Goal: Information Seeking & Learning: Learn about a topic

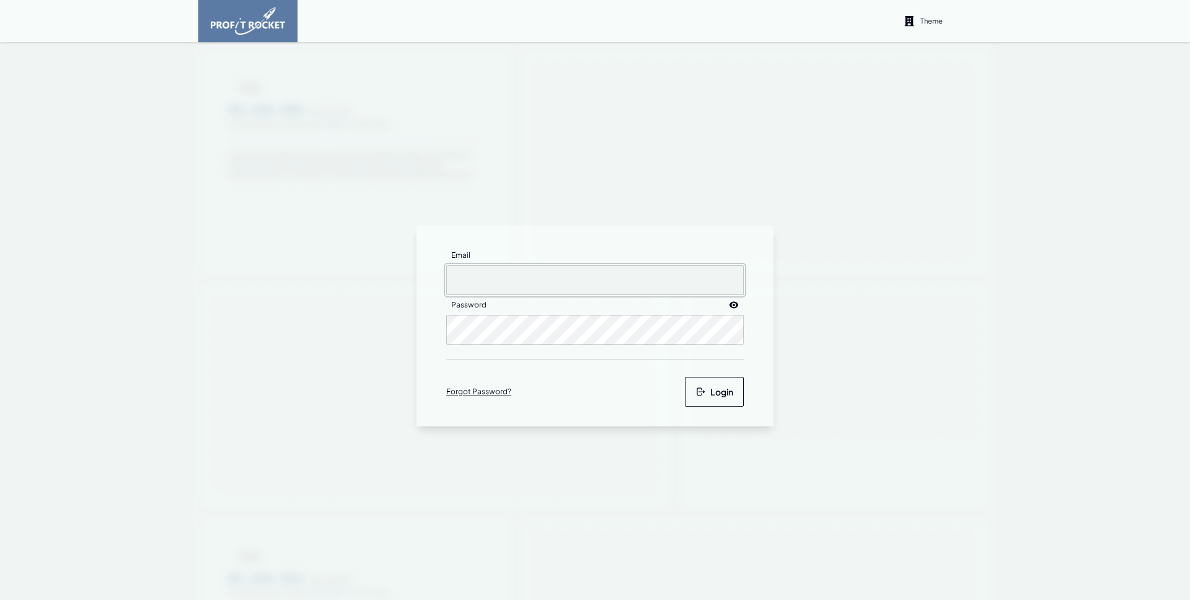
click at [484, 293] on input "Email" at bounding box center [595, 280] width 298 height 30
type input "[EMAIL_ADDRESS][DOMAIN_NAME]"
drag, startPoint x: 729, startPoint y: 370, endPoint x: 725, endPoint y: 387, distance: 17.9
click at [728, 370] on form "Email matthewj+pmi@m2north.com Password Forgot Password? Login" at bounding box center [595, 326] width 298 height 161
click at [725, 387] on button "Login" at bounding box center [714, 392] width 59 height 30
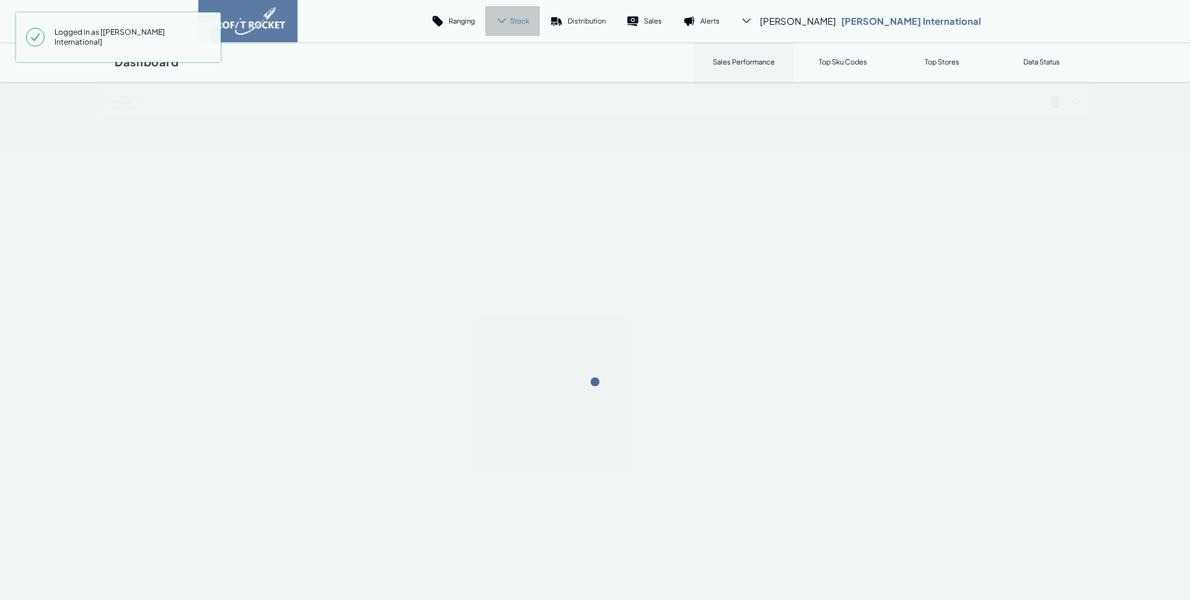
click at [508, 17] on icon at bounding box center [502, 21] width 12 height 12
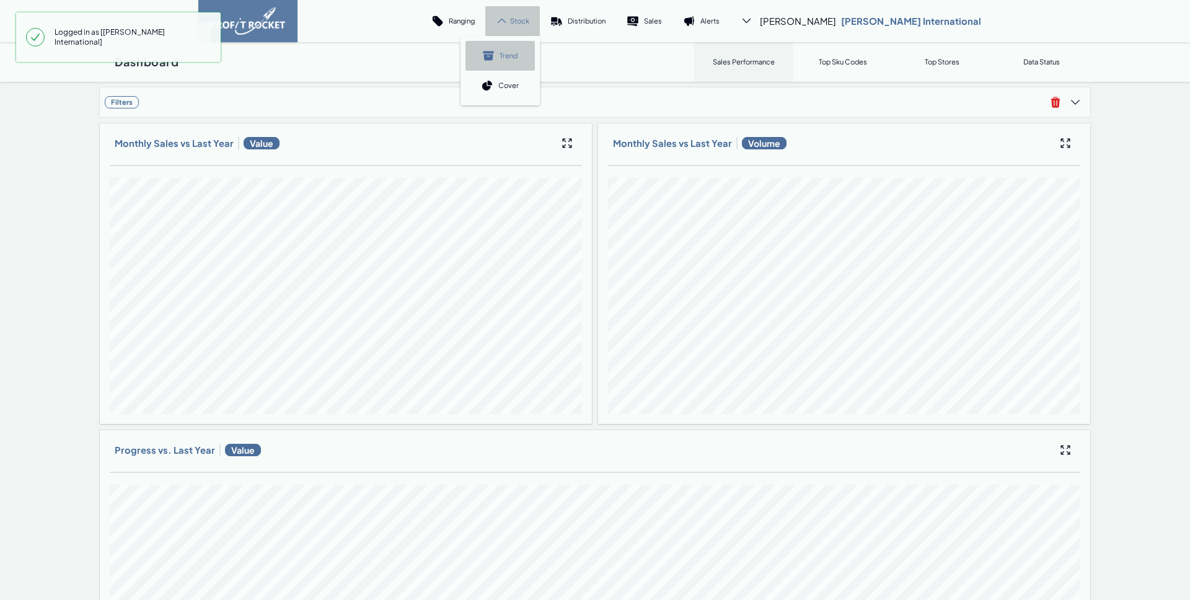
click at [535, 59] on link "Trend" at bounding box center [500, 56] width 69 height 30
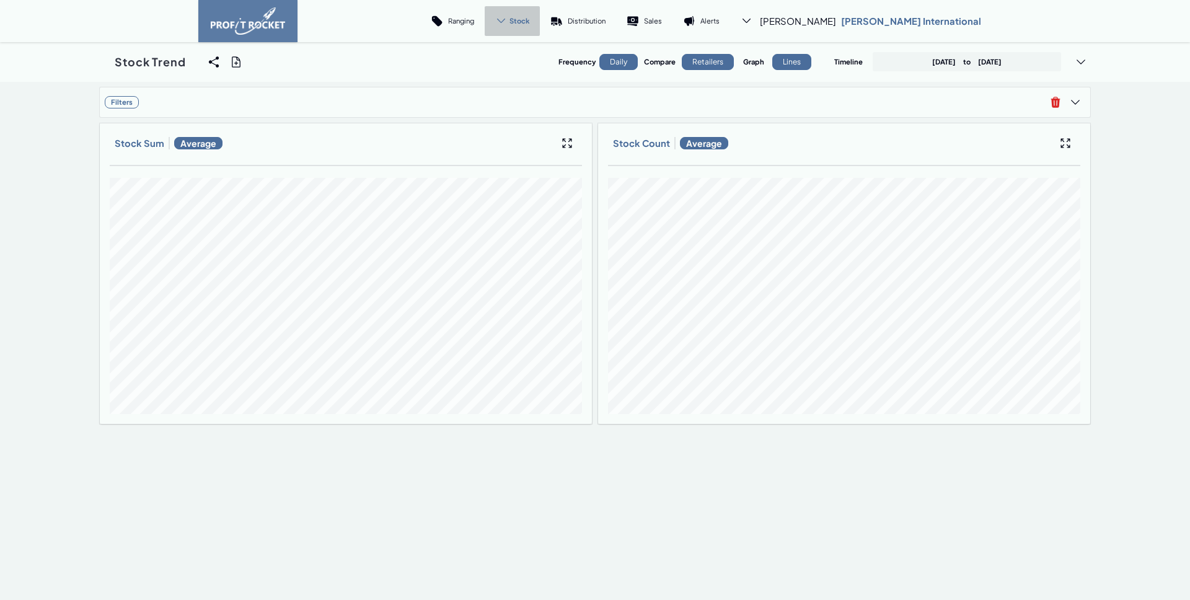
click at [1002, 63] on p "January 1st, 2025 to September 18th, 2025" at bounding box center [966, 61] width 69 height 9
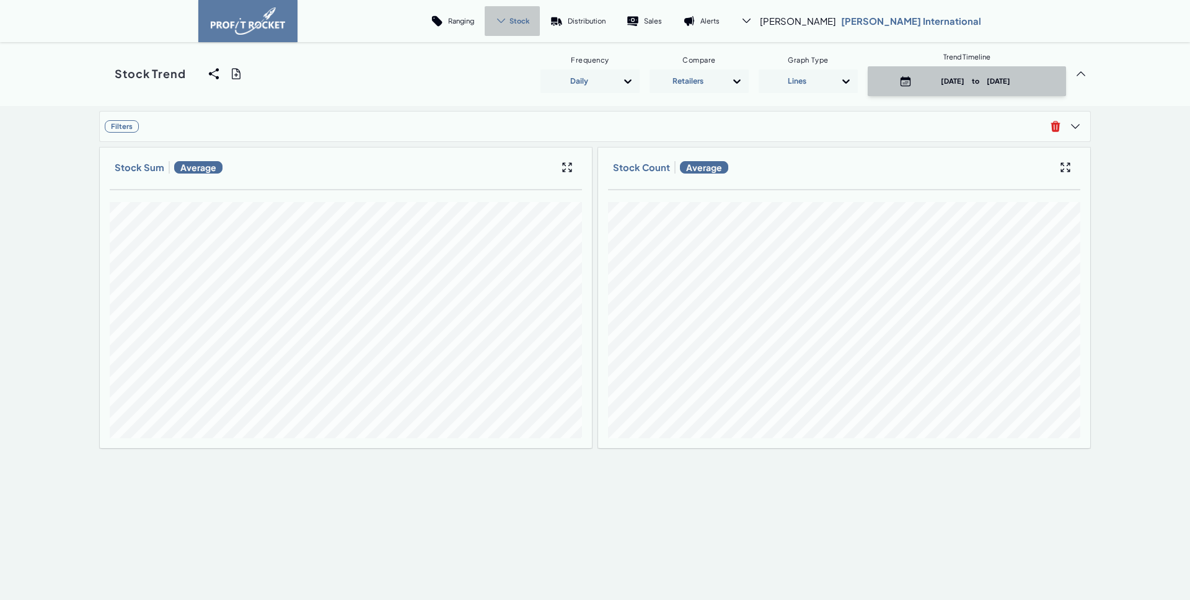
click at [962, 86] on p "January 1st, 2025 to September 18th, 2025" at bounding box center [976, 80] width 118 height 9
select select "8"
select select "2025"
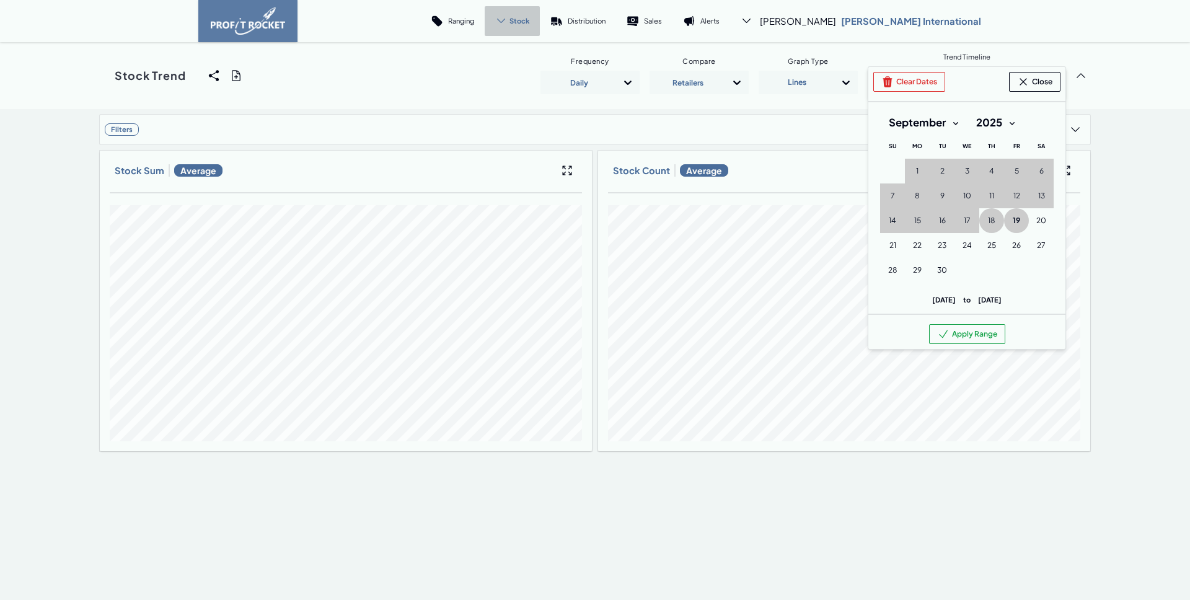
click at [1013, 220] on span "19" at bounding box center [1016, 221] width 7 height 10
click at [961, 335] on button "Apply Range" at bounding box center [967, 334] width 76 height 20
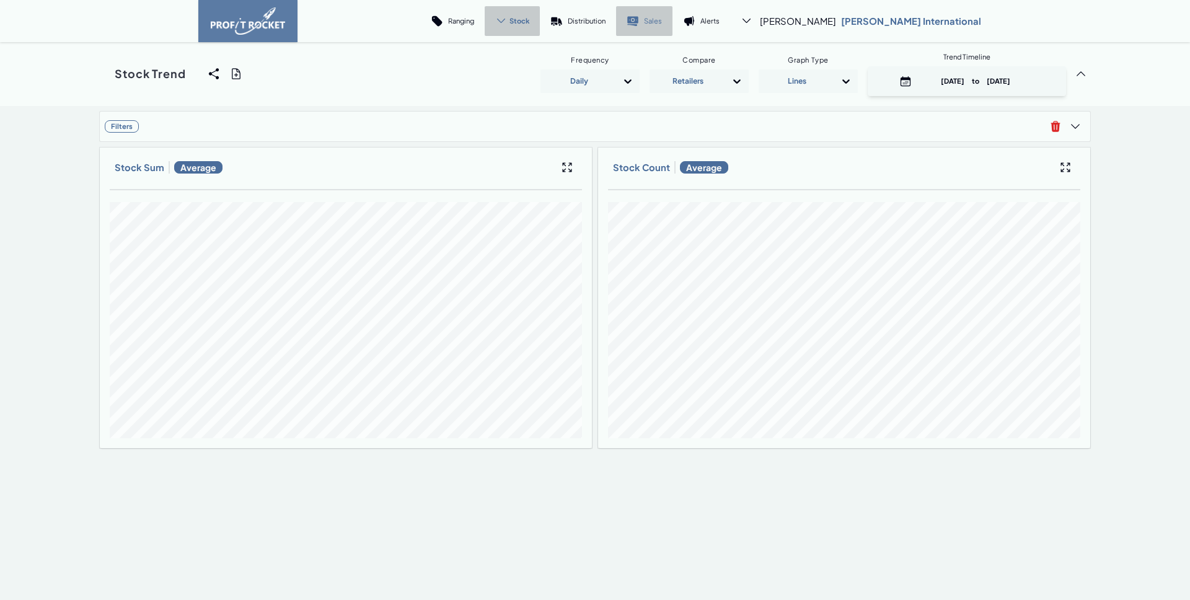
click at [639, 16] on icon at bounding box center [632, 19] width 11 height 7
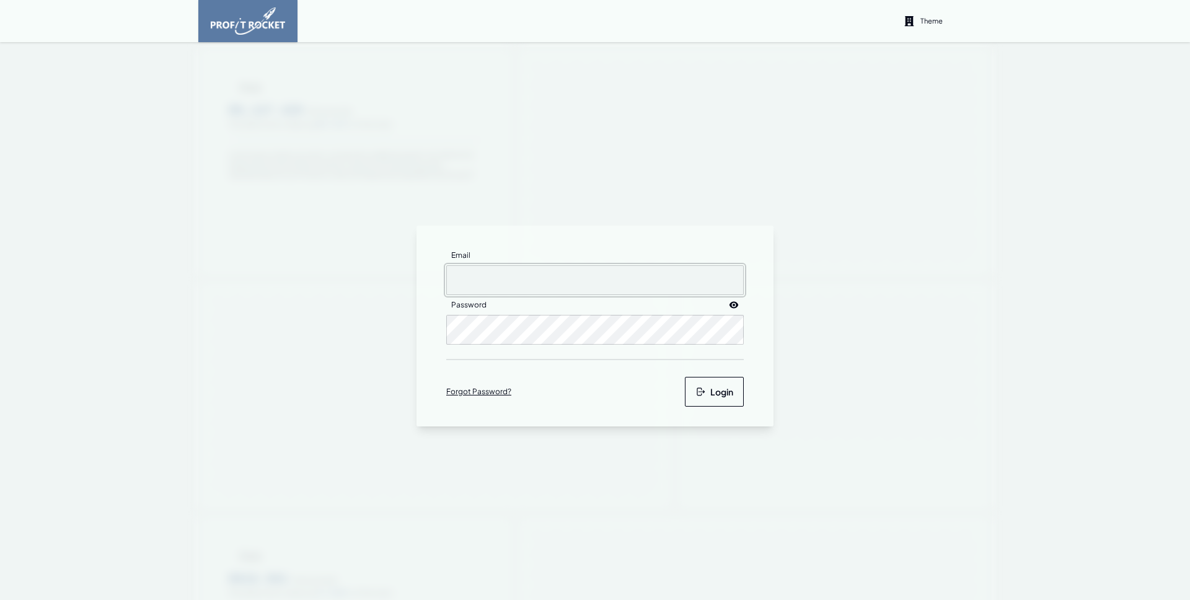
click at [489, 281] on input "Email" at bounding box center [595, 280] width 298 height 30
type input "[EMAIL_ADDRESS][DOMAIN_NAME]"
click at [694, 386] on button "Login" at bounding box center [714, 392] width 59 height 30
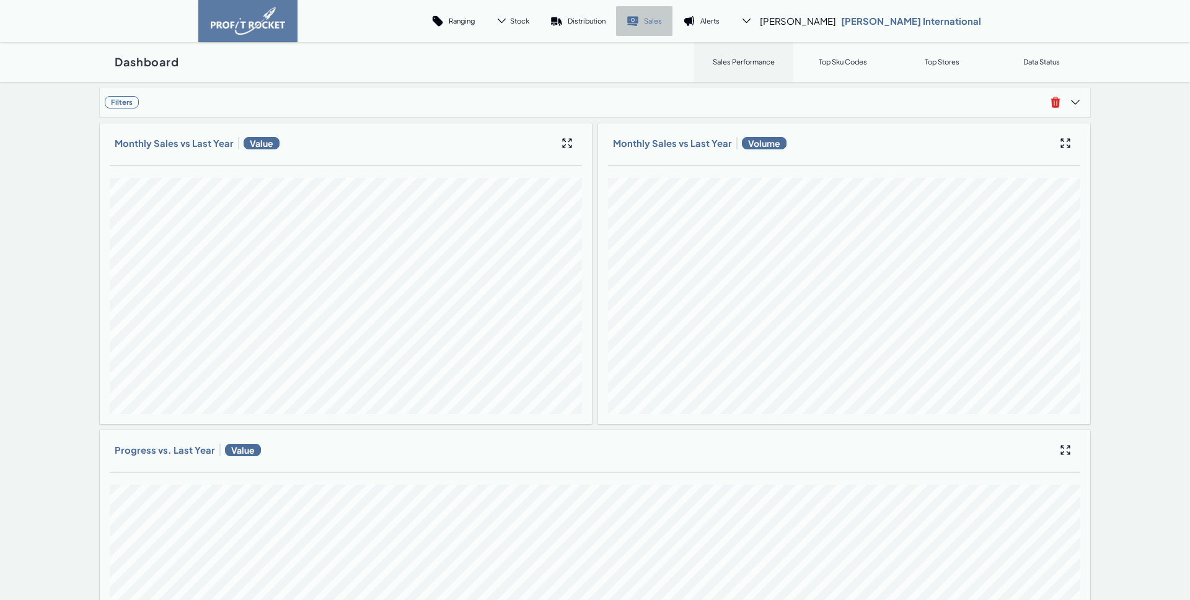
click at [662, 19] on p "Sales" at bounding box center [653, 20] width 18 height 9
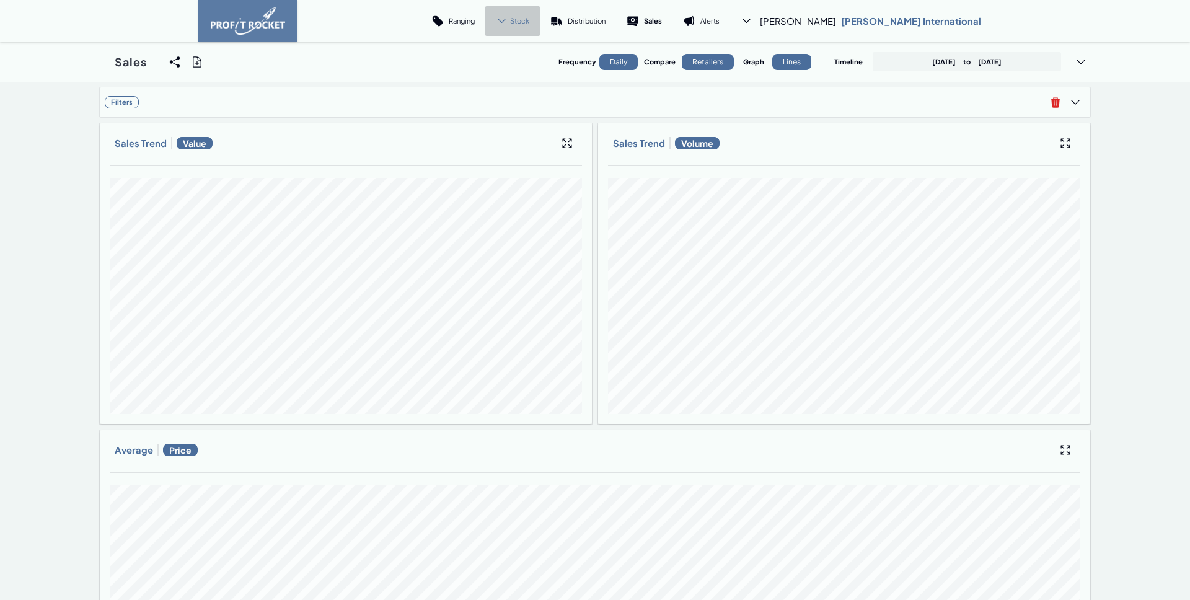
click at [529, 19] on span "Stock" at bounding box center [519, 20] width 19 height 9
click at [535, 73] on link "Cover" at bounding box center [500, 86] width 69 height 30
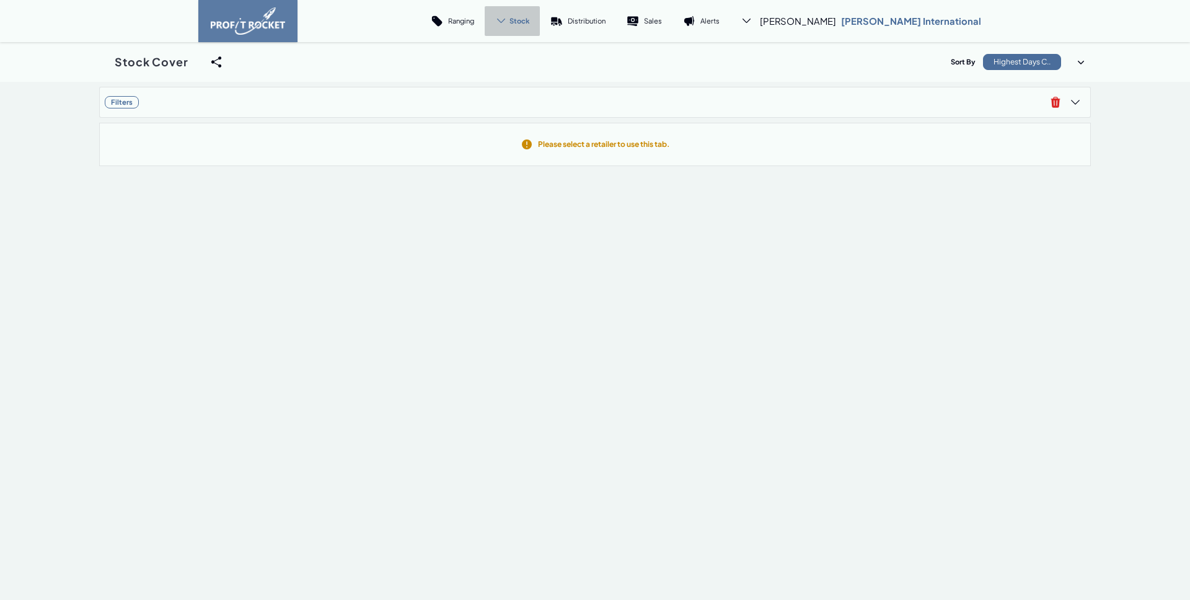
click at [540, 15] on div "Stock" at bounding box center [512, 21] width 55 height 30
click at [535, 46] on link "Trend" at bounding box center [500, 56] width 69 height 30
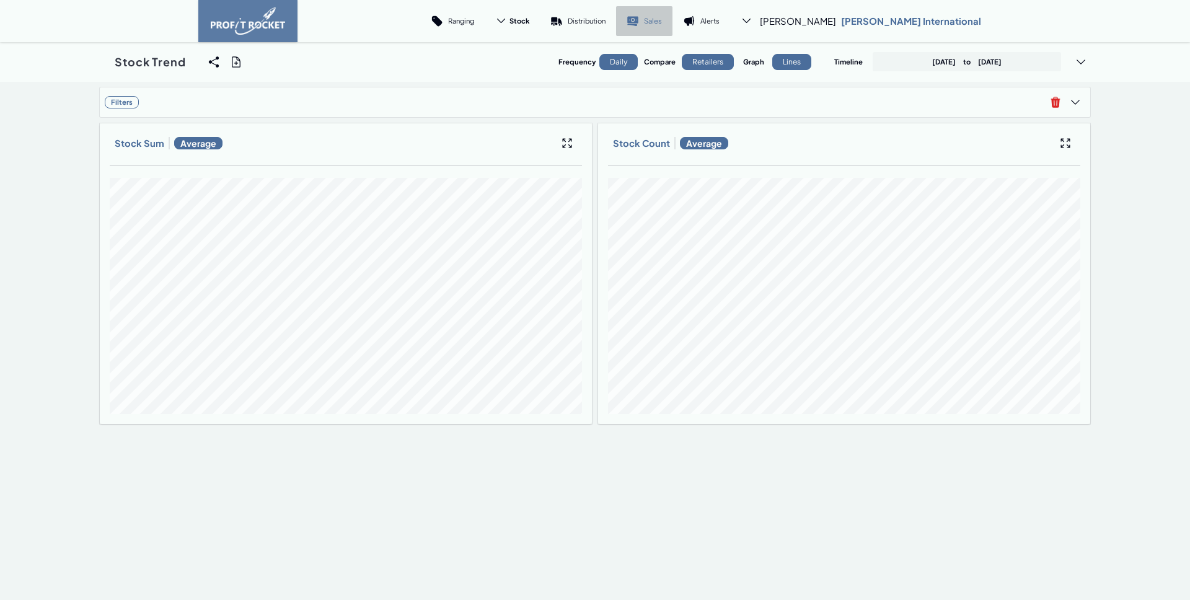
click at [637, 25] on icon at bounding box center [632, 25] width 10 height 2
click at [529, 22] on span "Stock" at bounding box center [519, 20] width 19 height 9
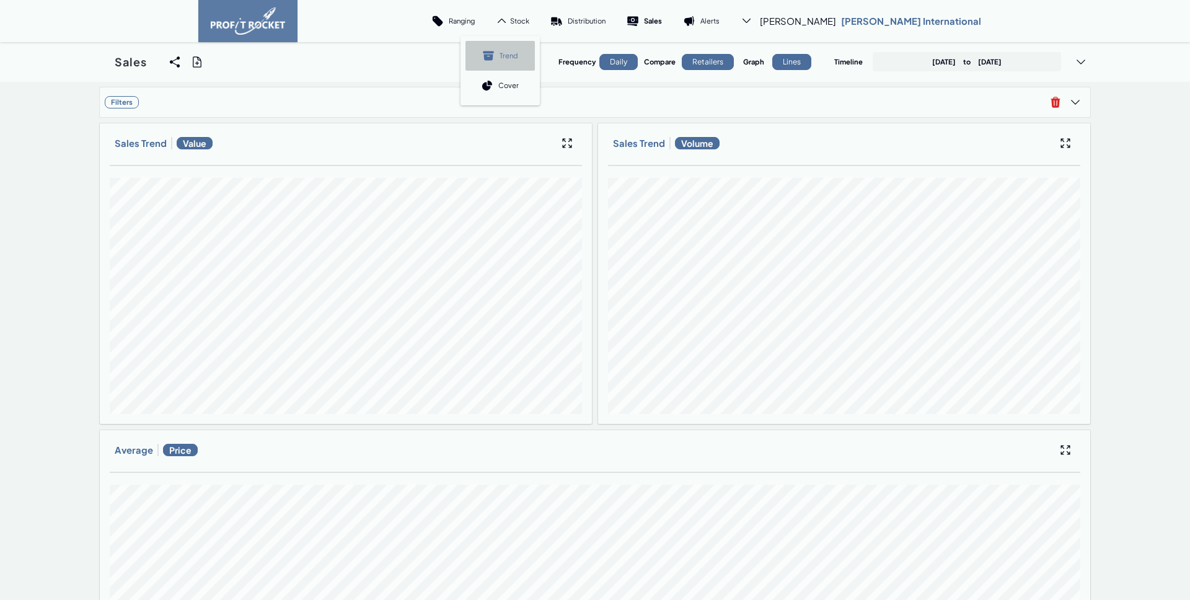
click at [518, 51] on p "Trend" at bounding box center [509, 55] width 18 height 9
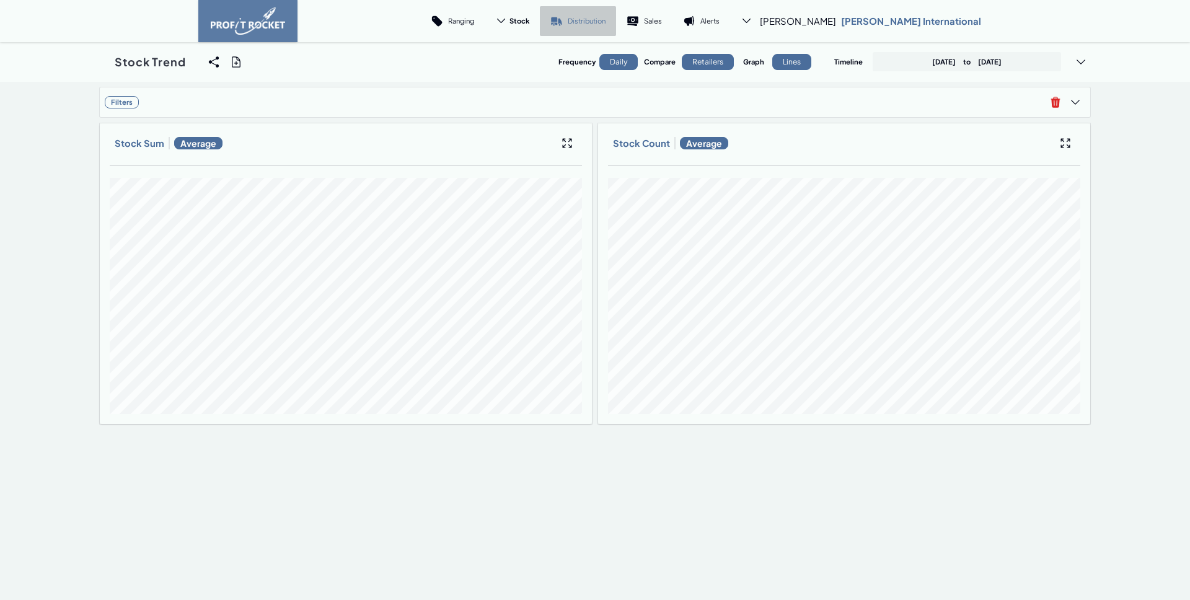
click at [606, 22] on p "Distribution" at bounding box center [587, 20] width 38 height 9
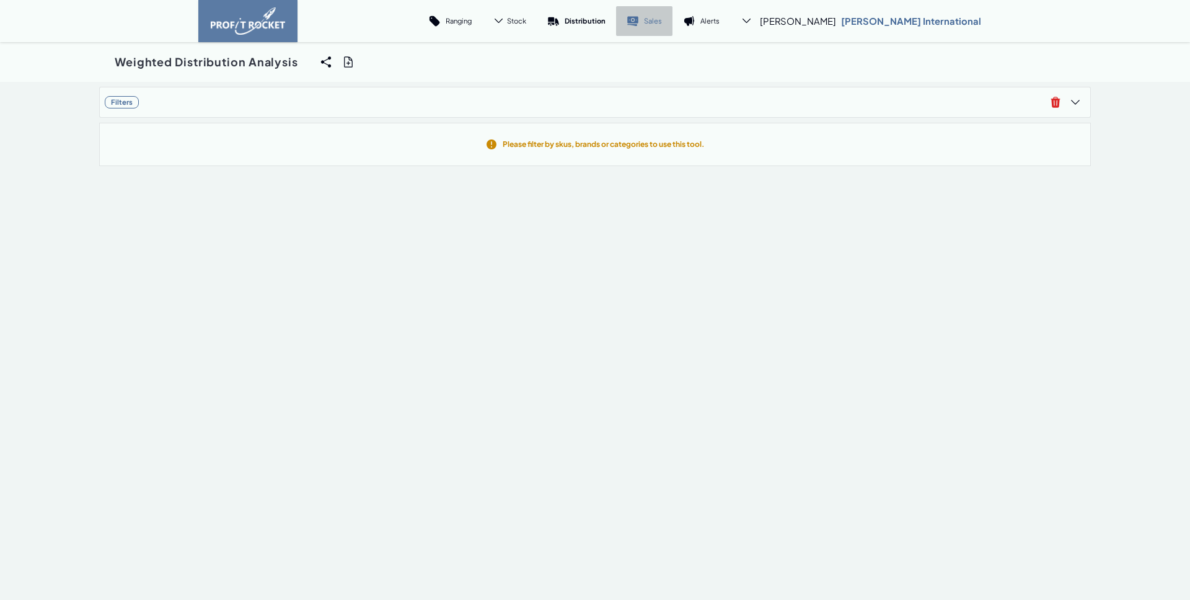
click at [662, 23] on p "Sales" at bounding box center [653, 20] width 18 height 9
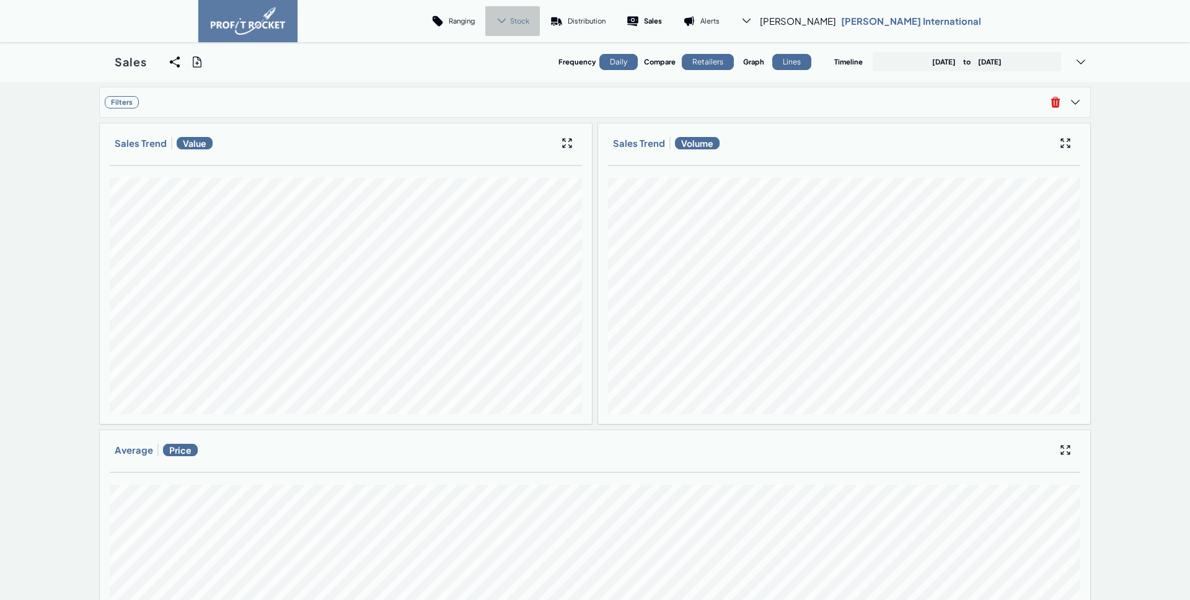
click at [529, 18] on span "Stock" at bounding box center [519, 20] width 19 height 9
click at [518, 56] on p "Trend" at bounding box center [509, 55] width 18 height 9
click at [582, 97] on span "Filters" at bounding box center [575, 102] width 941 height 12
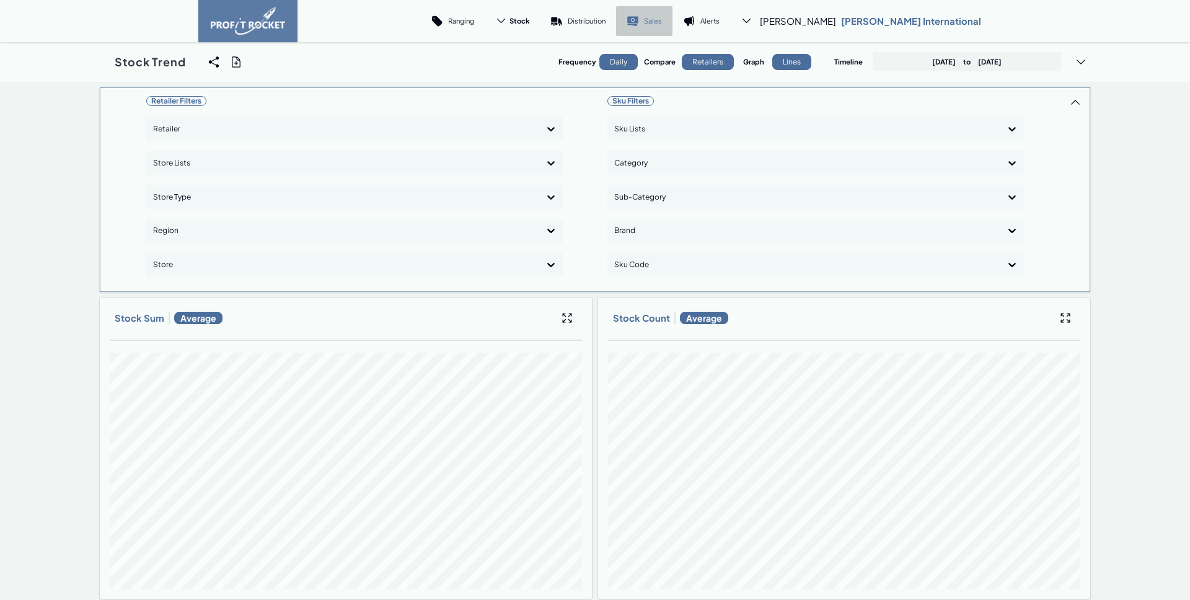
click at [662, 24] on p "Sales" at bounding box center [653, 20] width 18 height 9
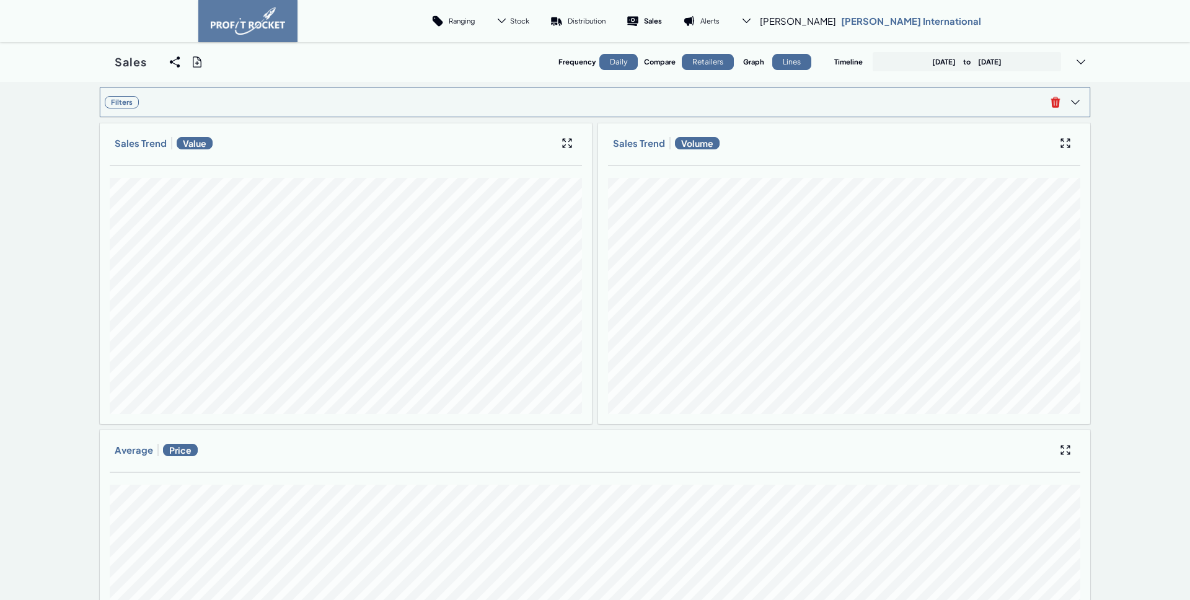
click at [784, 106] on span "Filters" at bounding box center [575, 102] width 941 height 12
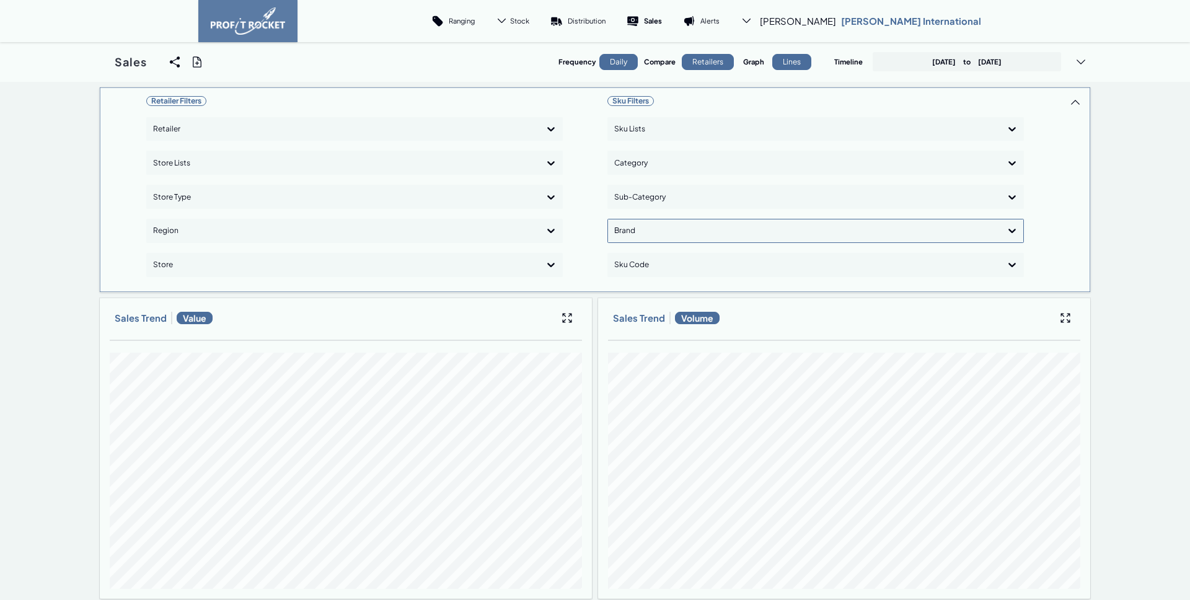
click at [635, 221] on div "Brand" at bounding box center [804, 231] width 381 height 20
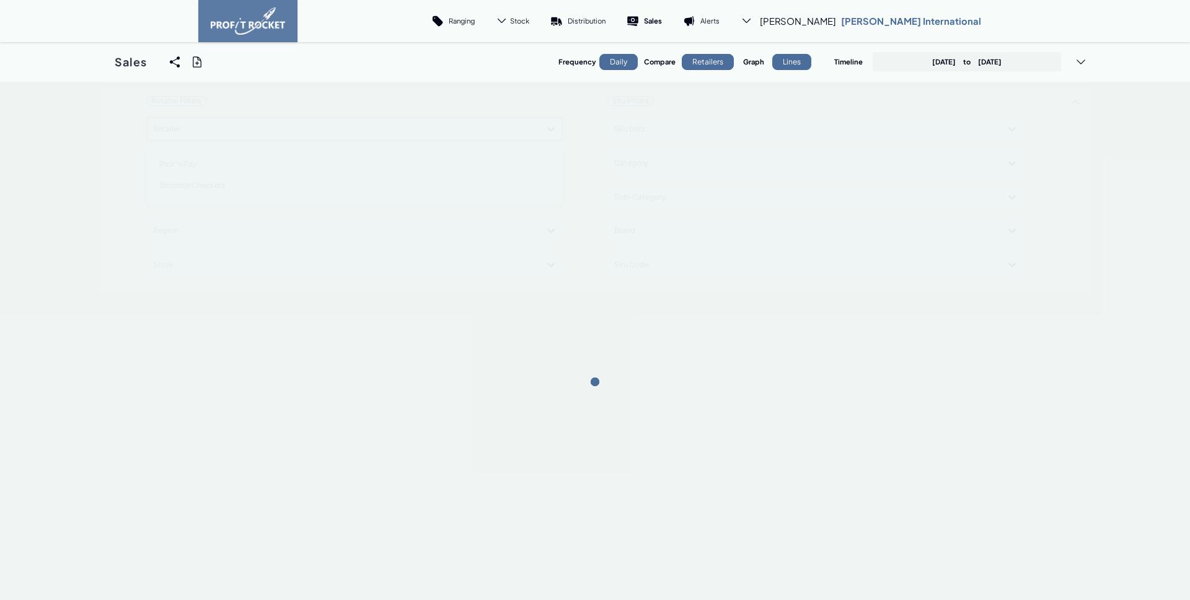
drag, startPoint x: 430, startPoint y: 133, endPoint x: 421, endPoint y: 136, distance: 9.2
click at [430, 132] on div "Retailer Filters option Pick 'n Pay focused, 1 of 2. 2 results available. Use U…" at bounding box center [595, 190] width 992 height 206
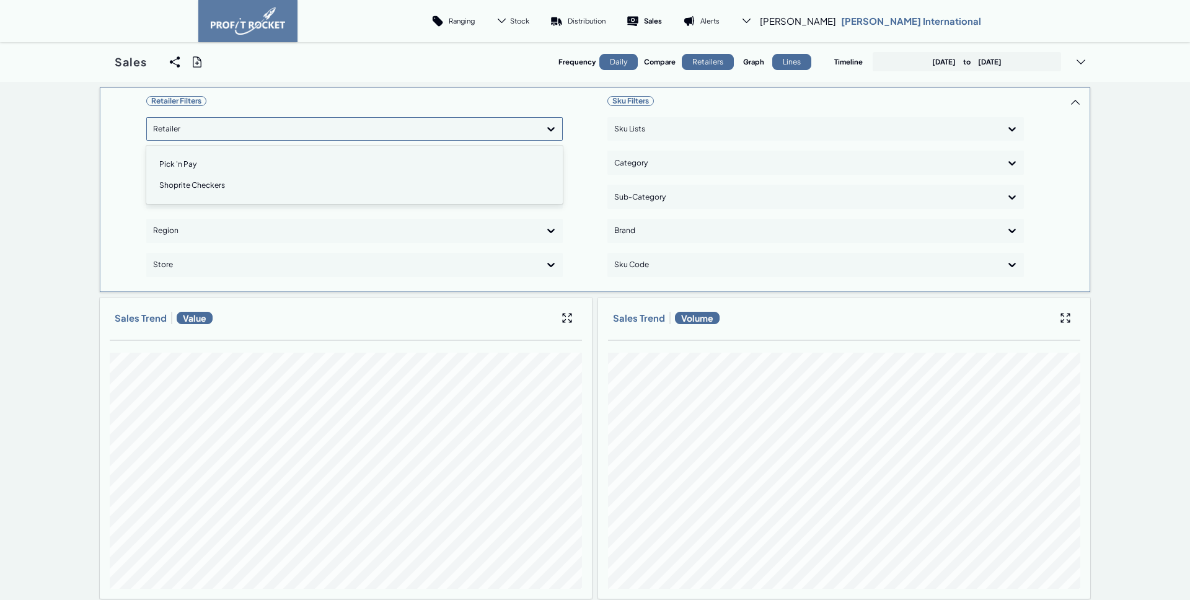
click at [246, 184] on div "Shoprite Checkers" at bounding box center [354, 185] width 405 height 21
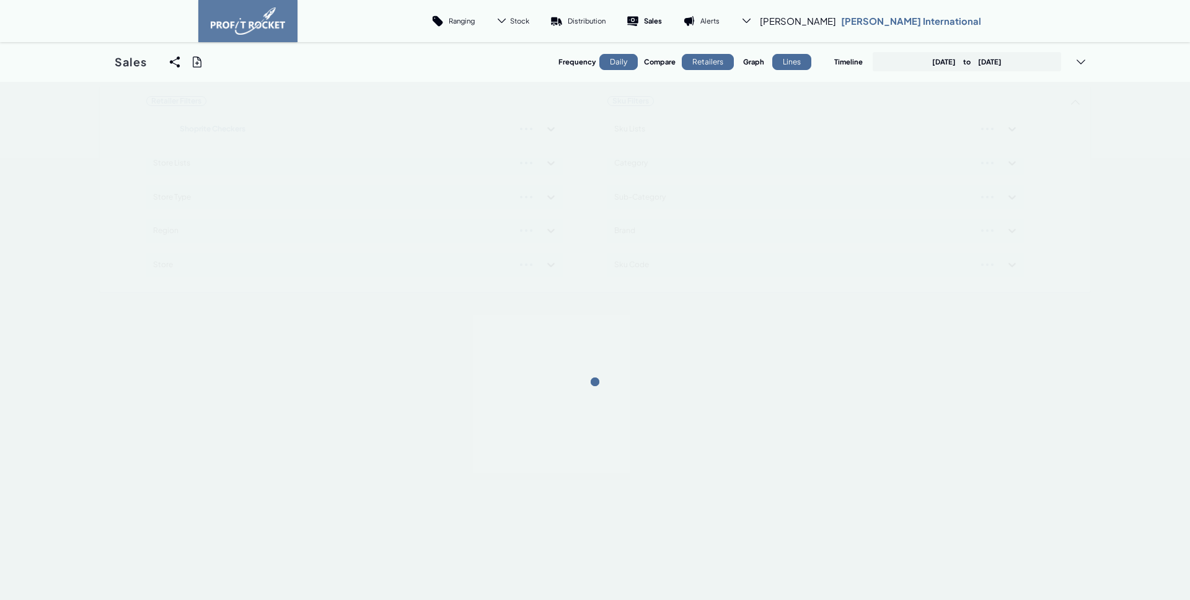
click at [660, 259] on div "Retailer Filters Shoprite Checkers Store Lists Store Type Region Store Sku Filt…" at bounding box center [595, 190] width 992 height 206
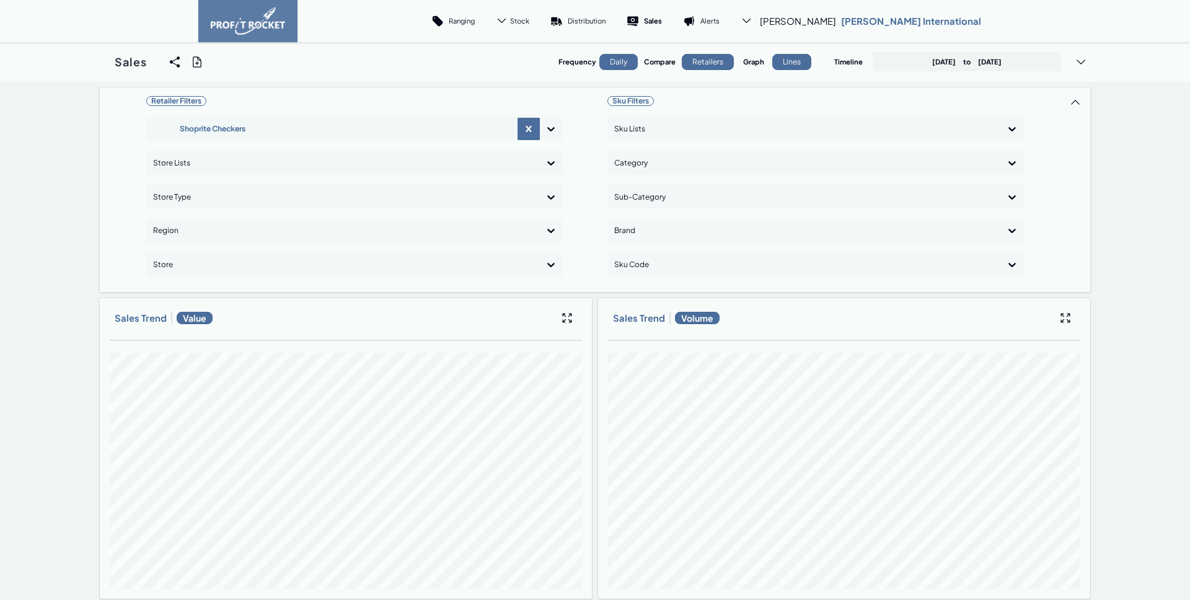
click at [699, 56] on div "Retailers" at bounding box center [708, 62] width 52 height 16
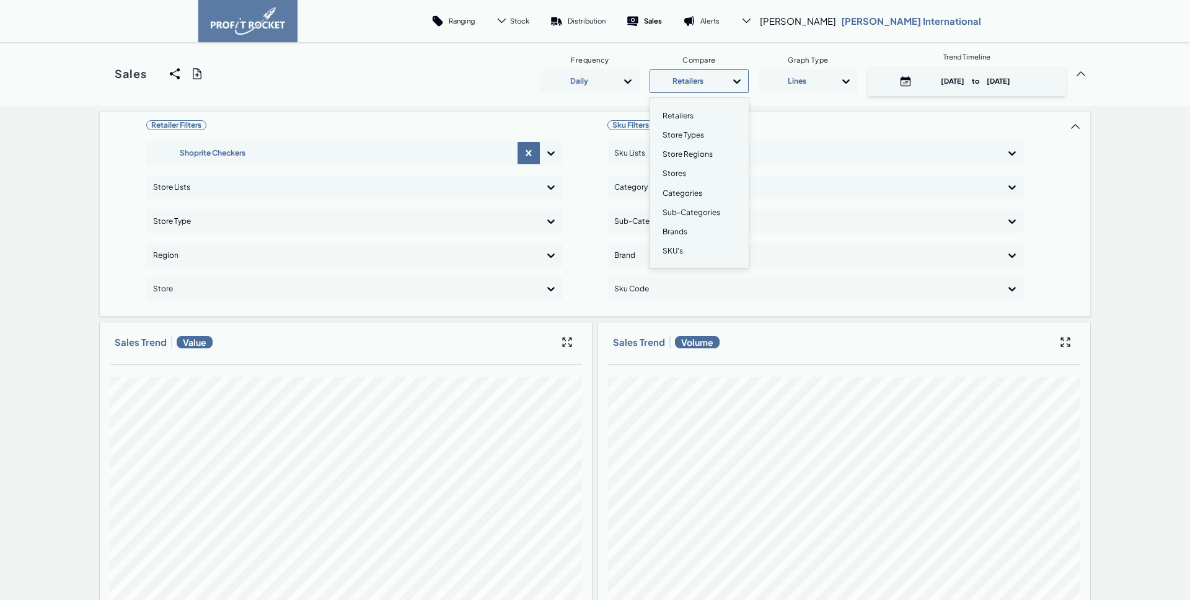
click at [684, 82] on div "Retailers" at bounding box center [688, 81] width 63 height 20
click at [673, 258] on div "SKU's" at bounding box center [699, 250] width 88 height 19
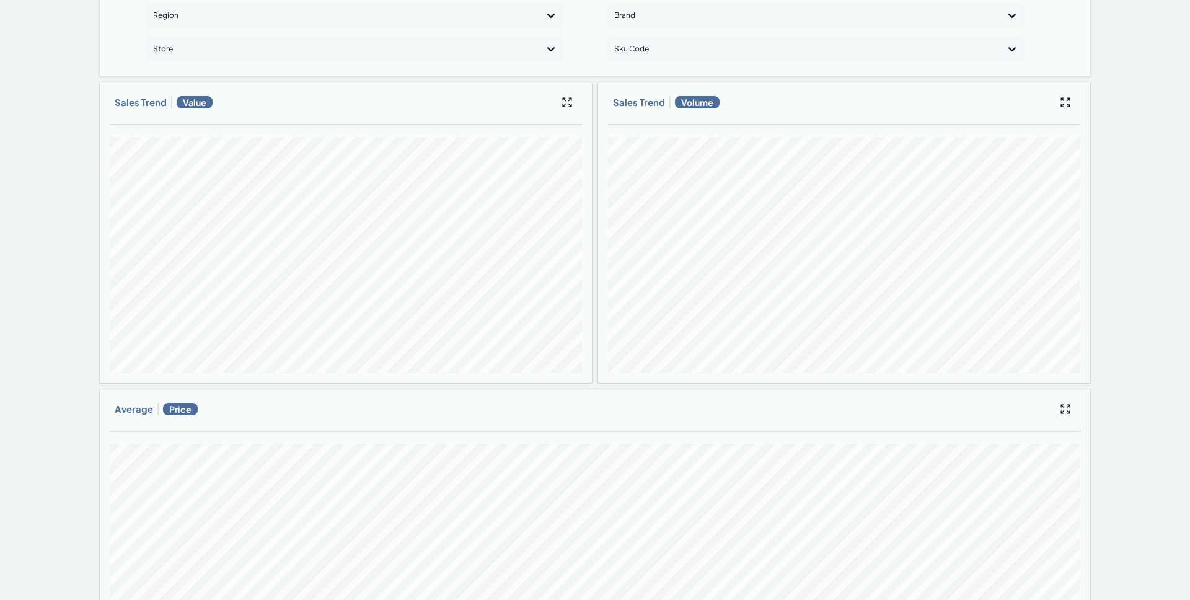
scroll to position [0, 0]
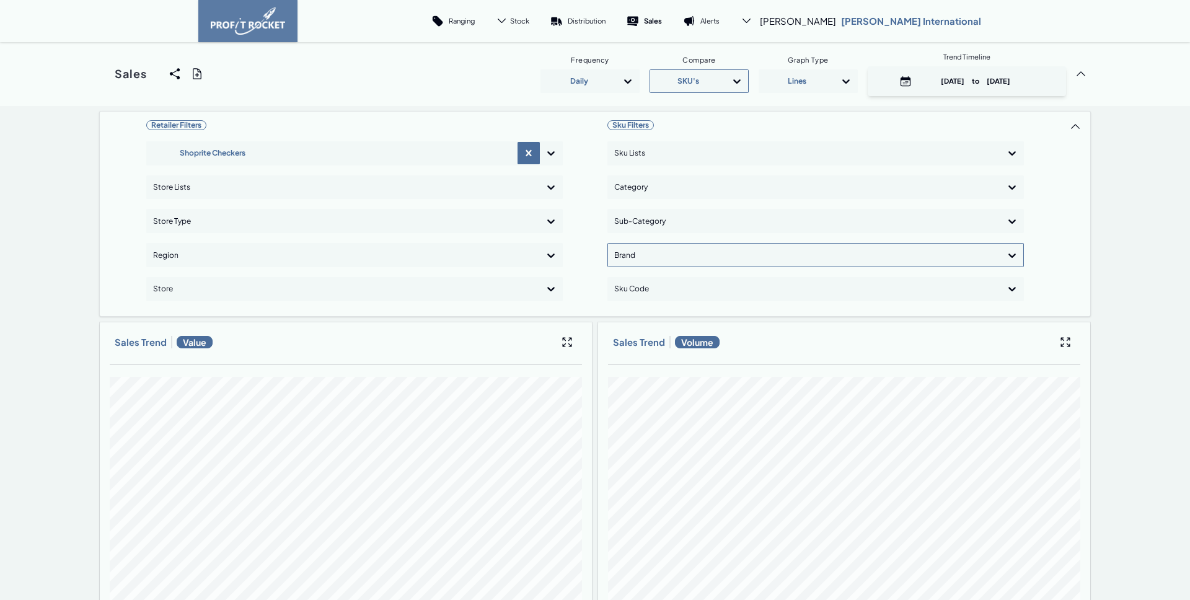
click at [652, 259] on div at bounding box center [804, 255] width 381 height 18
click at [651, 429] on div "[PERSON_NAME]" at bounding box center [815, 429] width 405 height 21
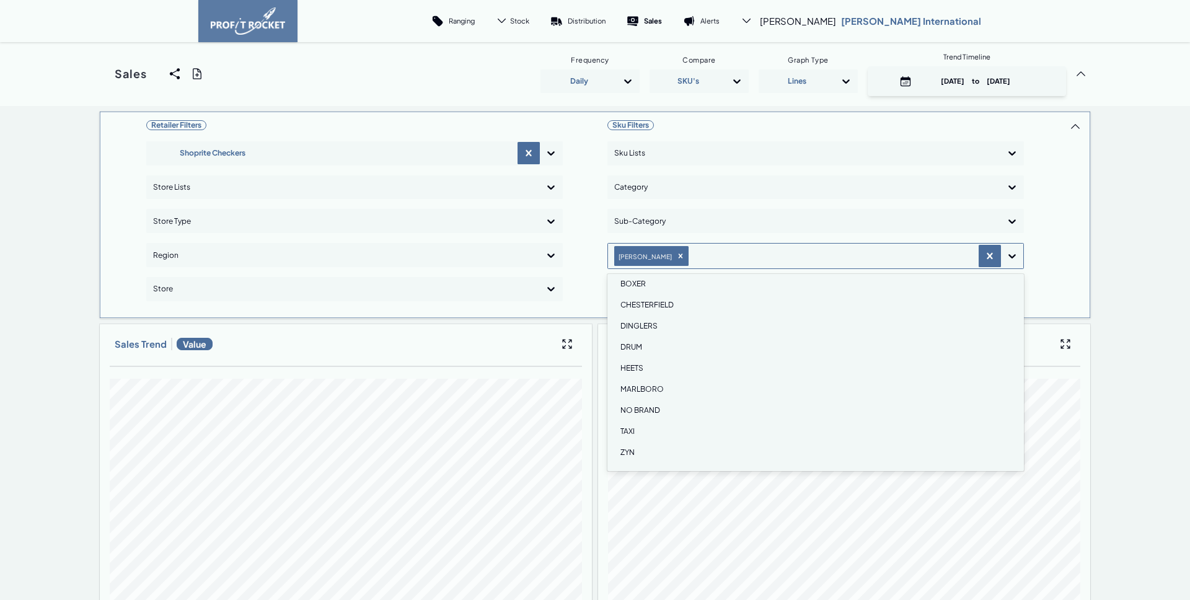
click at [481, 306] on div "Retailer Filters Shoprite Checkers Store Lists Store Type Region Store" at bounding box center [354, 215] width 417 height 197
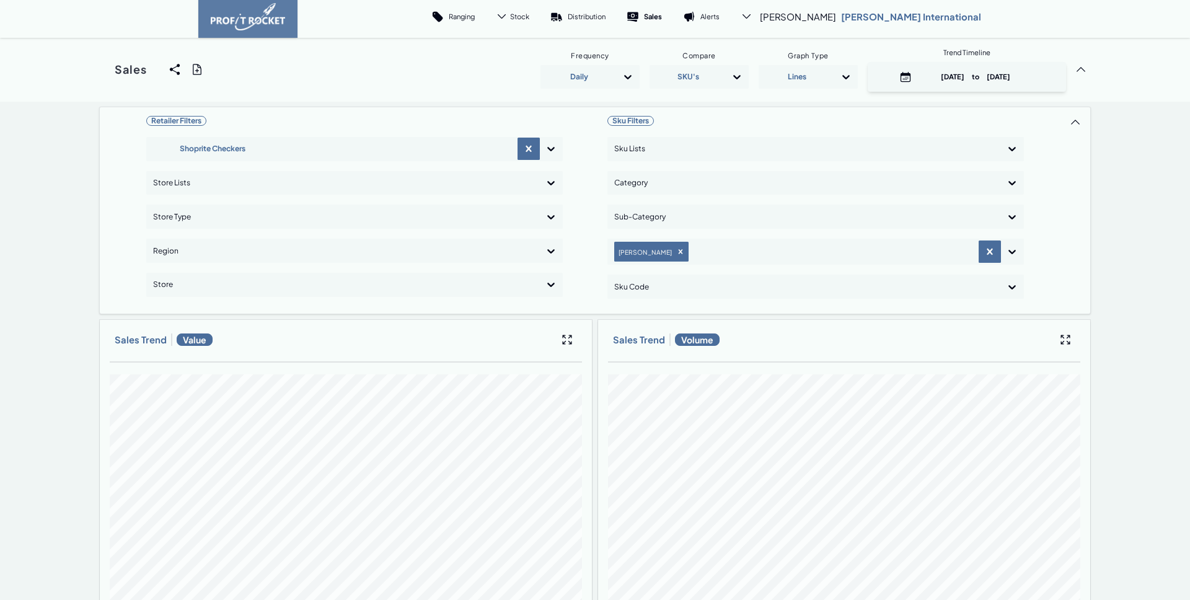
scroll to position [0, 0]
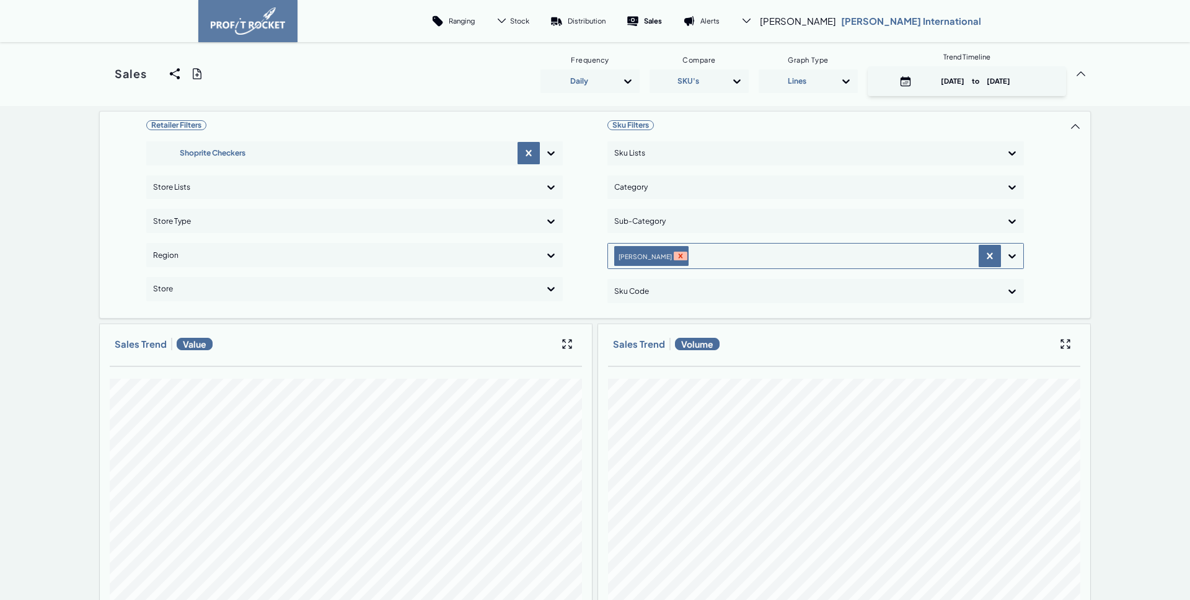
click at [674, 257] on div "Remove TEREA" at bounding box center [681, 256] width 14 height 9
click at [1086, 259] on div "Retailer Filters Shoprite Checkers Store Lists Store Type Region Store Sku Filt…" at bounding box center [595, 214] width 992 height 206
